Goal: Information Seeking & Learning: Learn about a topic

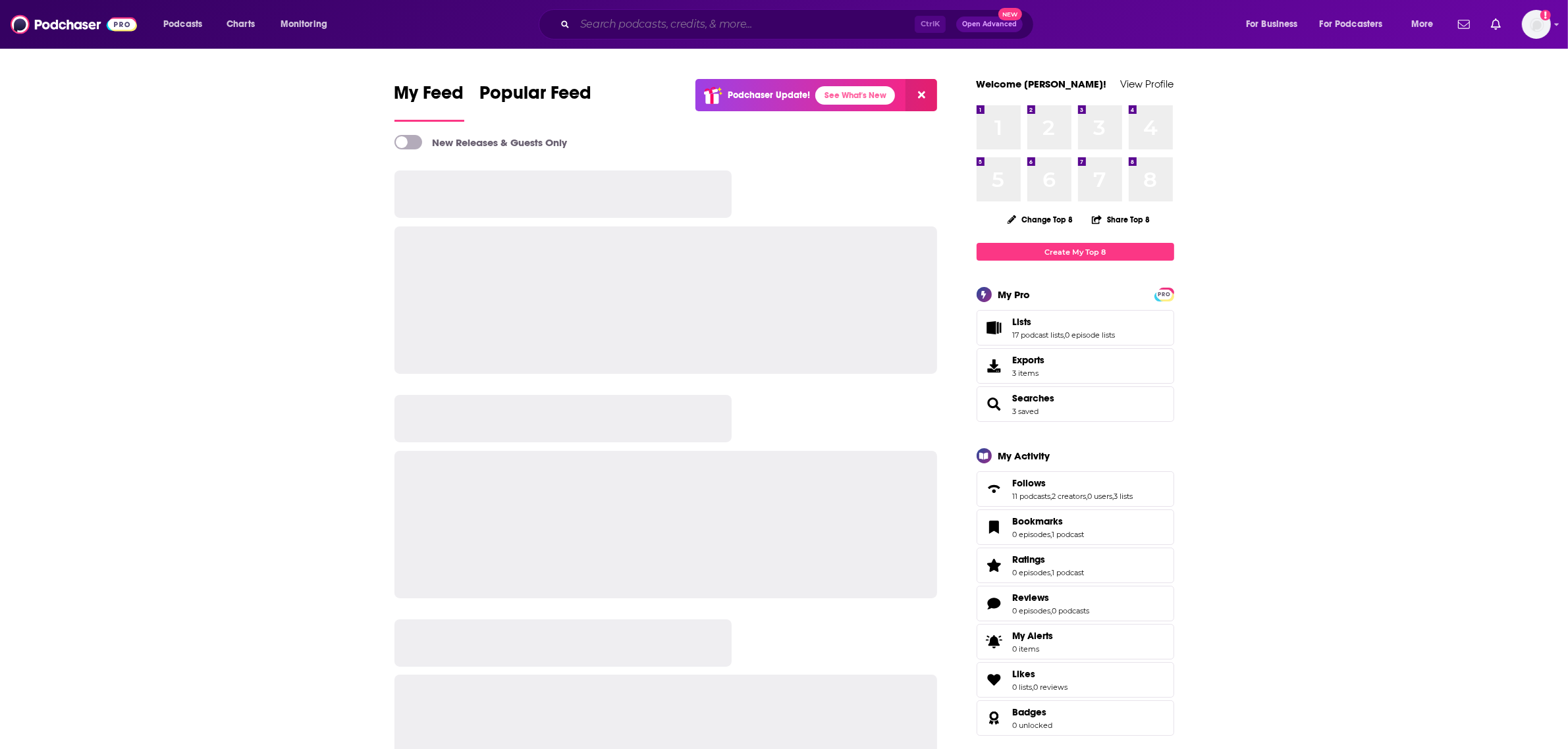
click at [624, 27] on input "Search podcasts, credits, & more..." at bounding box center [744, 24] width 340 height 21
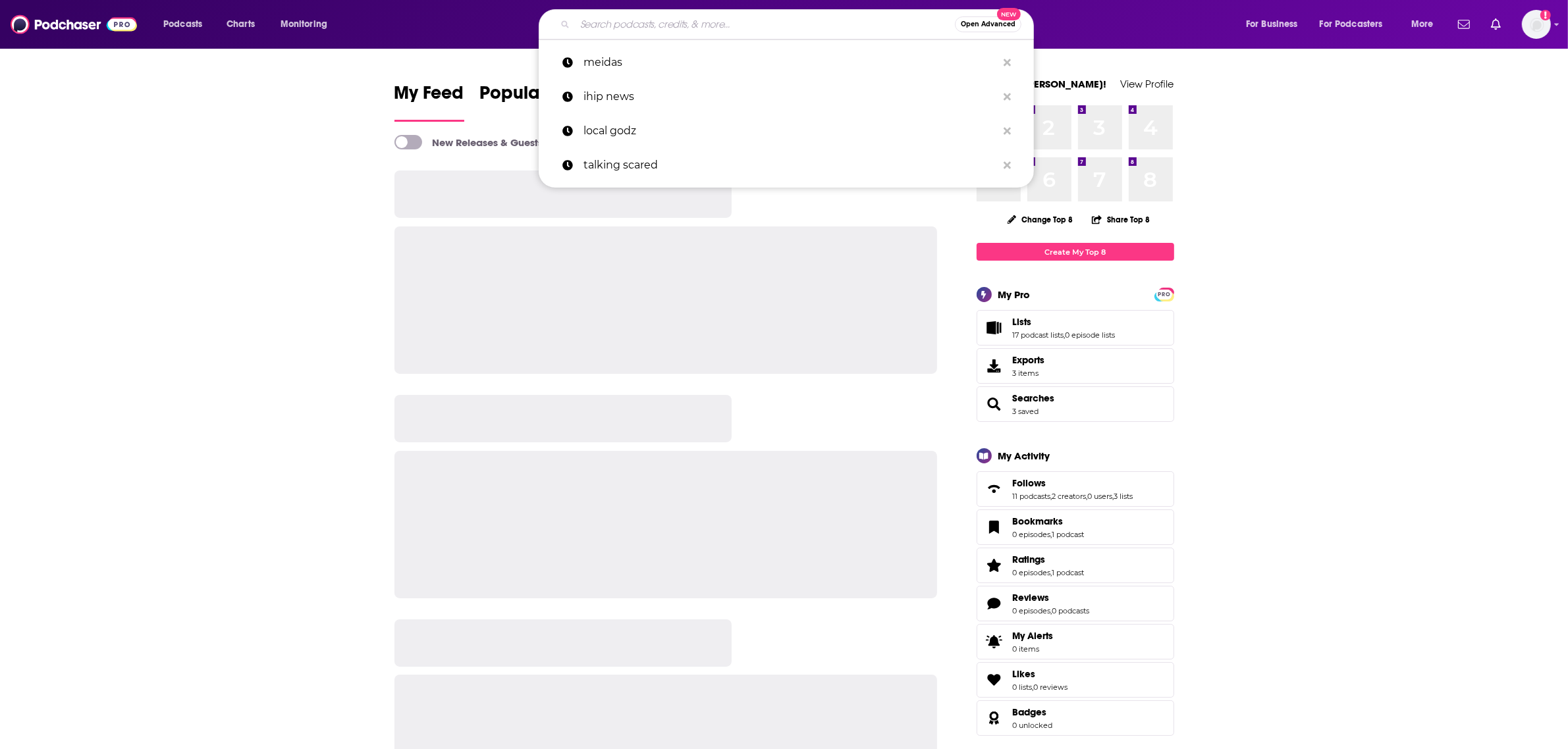
paste input "Not Alone with [PERSON_NAME]"
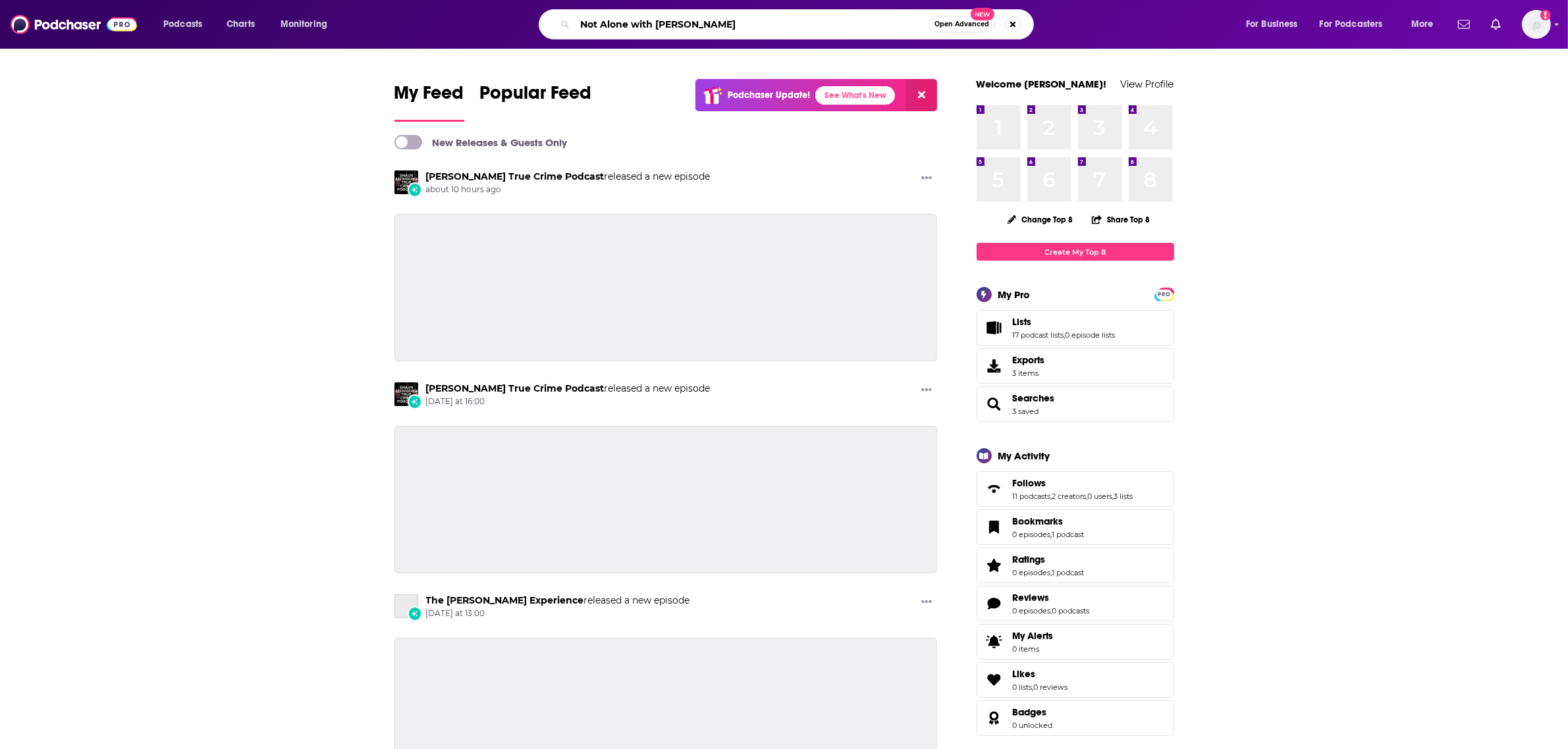
type input "Not Alone with [PERSON_NAME]"
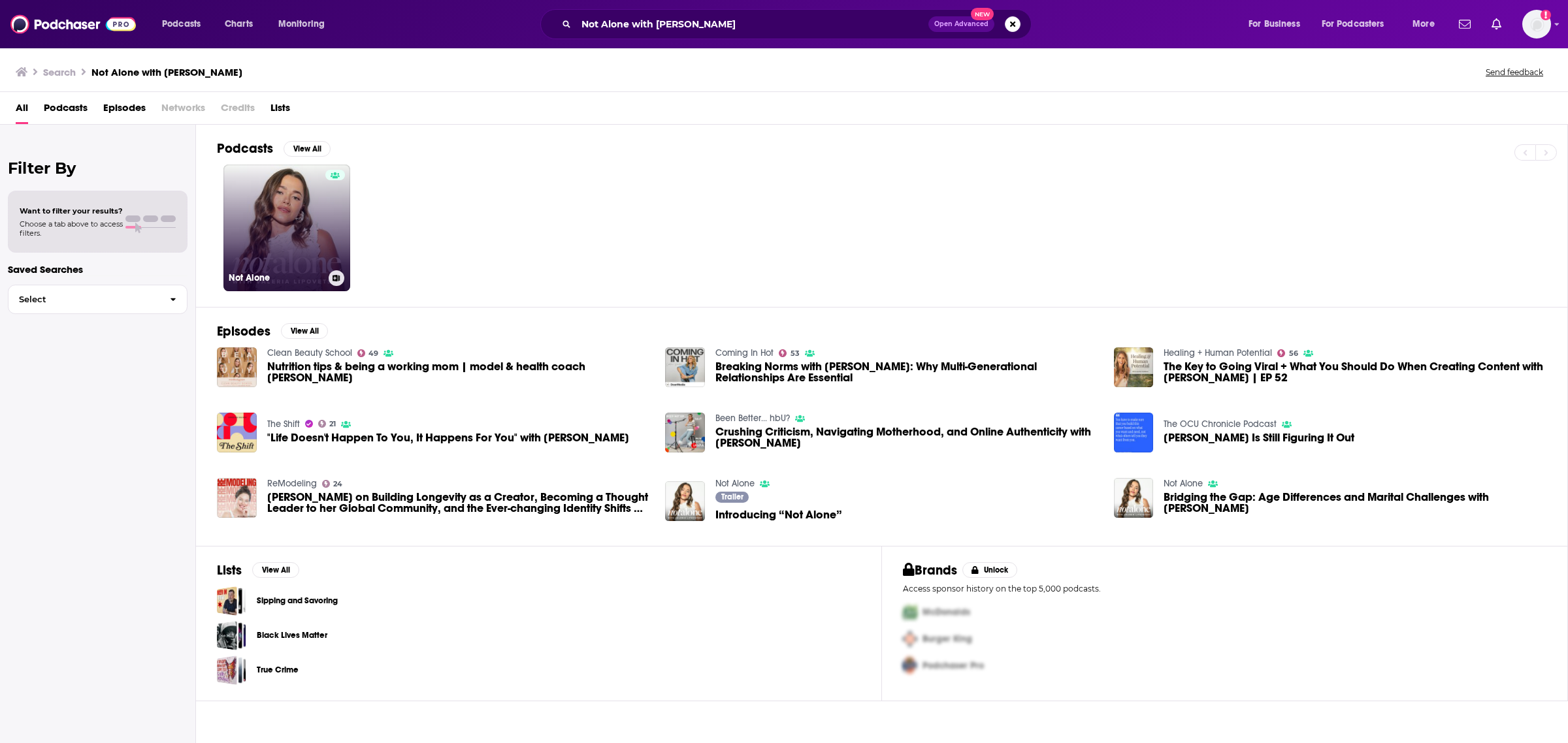
click at [314, 239] on link "Not Alone" at bounding box center [286, 228] width 127 height 127
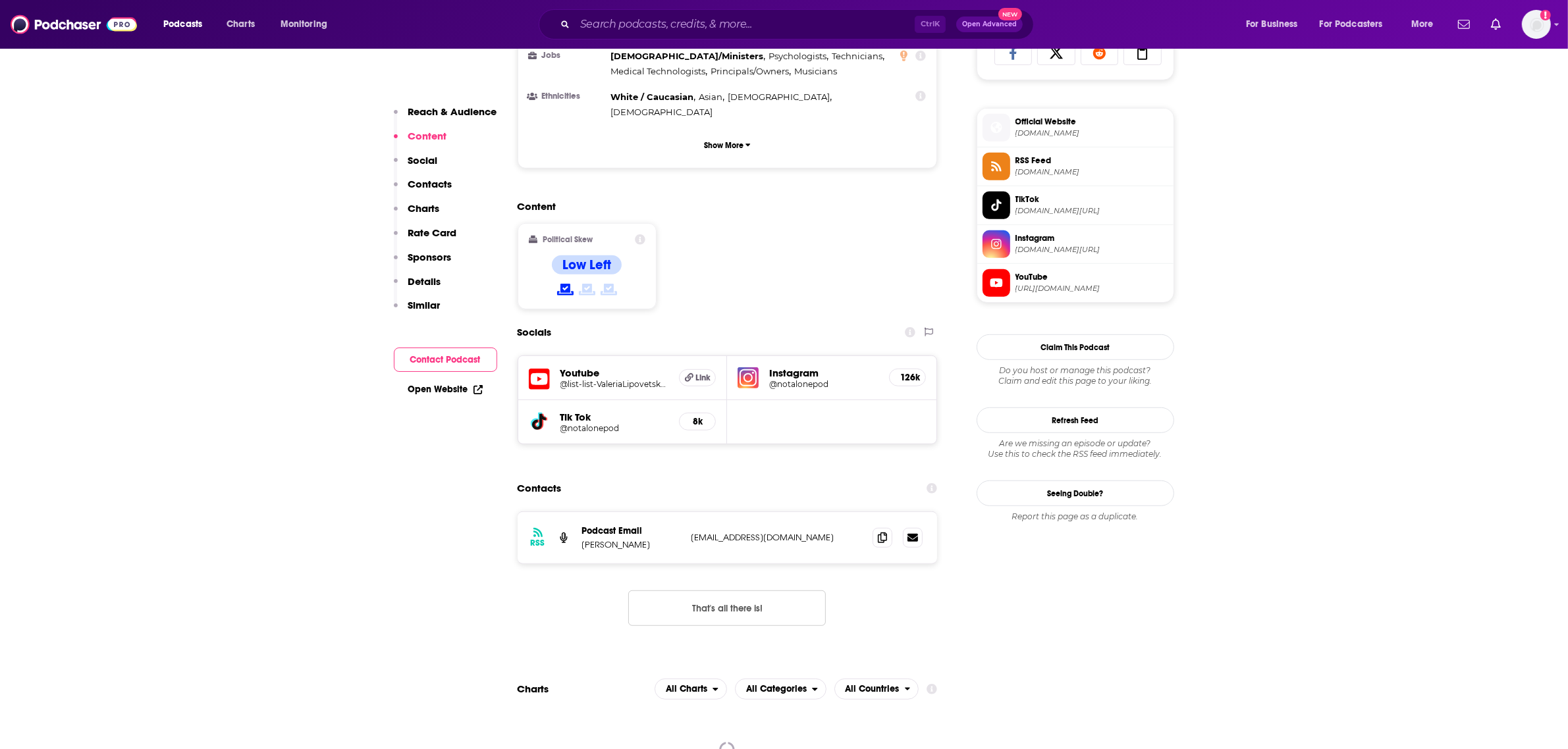
scroll to position [905, 0]
click at [753, 366] on img at bounding box center [748, 377] width 21 height 21
